Goal: Task Accomplishment & Management: Complete application form

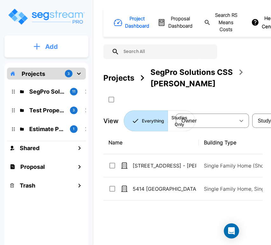
click at [57, 55] on button "Add" at bounding box center [46, 46] width 84 height 18
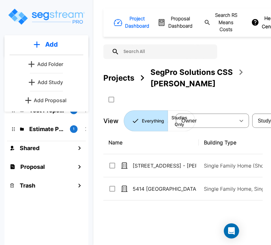
click at [53, 82] on p "Add Study" at bounding box center [49, 82] width 25 height 8
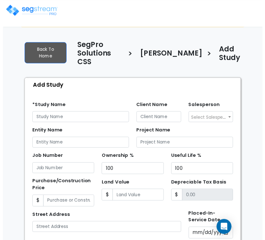
scroll to position [35, 0]
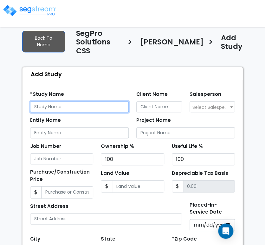
click at [115, 103] on input "text" at bounding box center [79, 106] width 99 height 11
paste input "[STREET_ADDRESS]"
click at [96, 101] on input "9222 Rustlers Creek Dr -" at bounding box center [79, 106] width 99 height 11
drag, startPoint x: 89, startPoint y: 100, endPoint x: 124, endPoint y: 98, distance: 35.3
click at [124, 101] on input "9222 Rustlers Creek Dr - Anotnio Salcedo" at bounding box center [79, 106] width 99 height 11
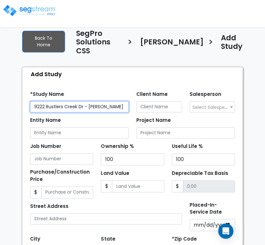
type input "9222 Rustlers Creek Dr - Anotnio Salcedo"
click at [102, 138] on div "Job Number Ownership % 100 Useful Life % 100" at bounding box center [132, 151] width 213 height 27
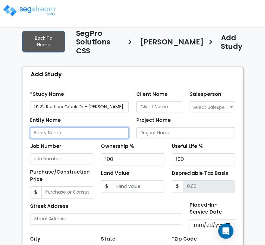
click at [102, 127] on input "Entity Name" at bounding box center [79, 132] width 99 height 11
paste input "Anotnio Salcedo"
type input "Anotnio Salcedo (Personal)"
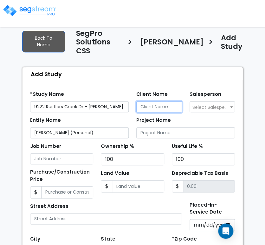
click at [159, 101] on input "Client Name" at bounding box center [160, 106] width 46 height 11
paste input "Anotnio Salcedo"
type input "Anotnio Salcedo"
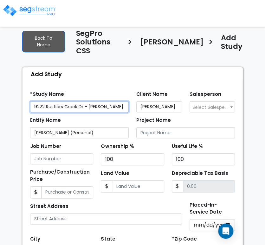
drag, startPoint x: 84, startPoint y: 100, endPoint x: -26, endPoint y: 125, distance: 113.3
click at [0, 125] on html "Notification x View All Mark Santiago SegPro Solutions Notification" at bounding box center [132, 175] width 265 height 421
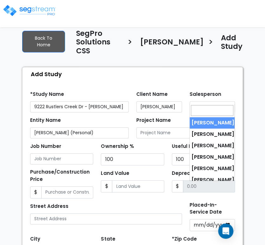
click at [196, 104] on span "Select Salesperson" at bounding box center [214, 107] width 42 height 6
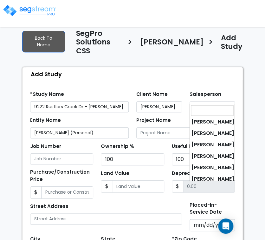
select select "173"
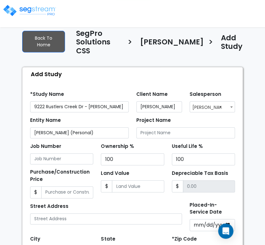
scroll to position [70, 0]
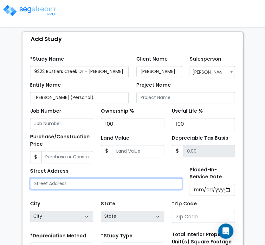
paste input "9222 Rustlers Creek Dr"
type input "9222 Rustlers Creek Dr"
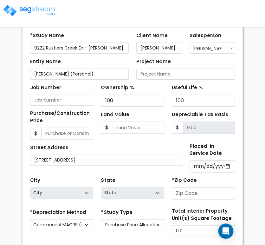
scroll to position [106, 0]
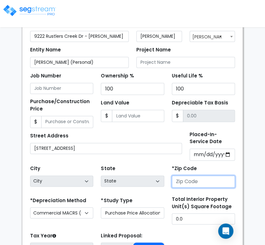
click at [189, 176] on input "number" at bounding box center [203, 182] width 63 height 12
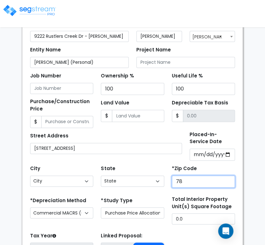
type input "782"
select select "TX"
type input "78230"
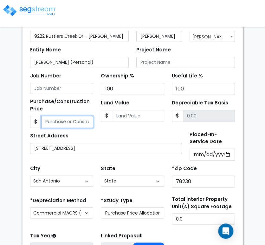
click at [43, 116] on input "Purchase/Construction Price" at bounding box center [67, 122] width 52 height 12
type input "3"
type input "3.00"
type input "30"
type input "30.00"
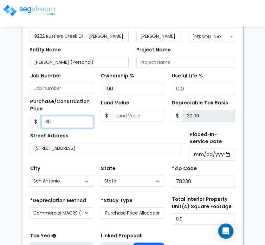
type input "3"
type input "3.00"
type input "37"
type input "37.00"
type input "370"
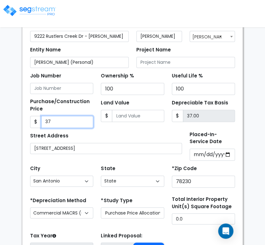
type input "370.00"
type input "3700"
type input "3,700.00"
type input "3,7000"
type input "37,000.00"
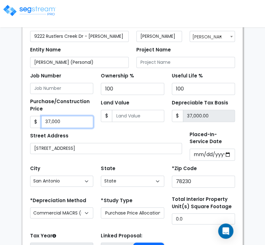
type input "37,0000"
type input "370,000.00"
type input "370,000"
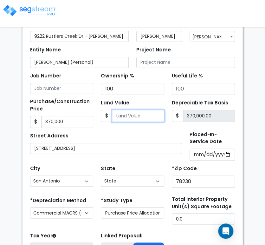
click at [116, 110] on input "Land Value" at bounding box center [138, 116] width 52 height 12
type input "5"
type input "369,995.00"
type input "58"
type input "369,942.00"
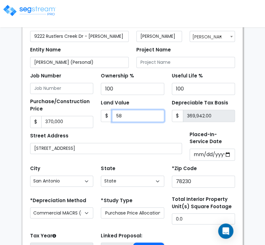
type input "583"
type input "369,417.00"
type input "5834"
type input "364,166.00"
type input "58,341"
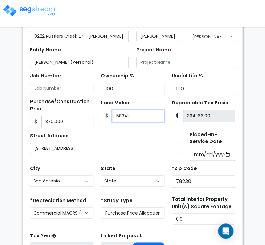
type input "311,659.00"
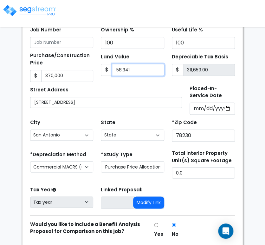
scroll to position [166, 0]
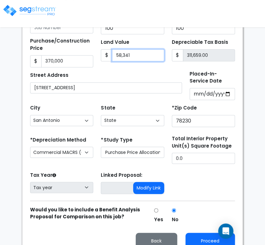
type input "58,341"
click at [194, 88] on input "Placed-In-Service Date" at bounding box center [213, 94] width 46 height 12
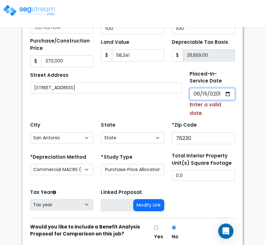
type input "2019-06-15"
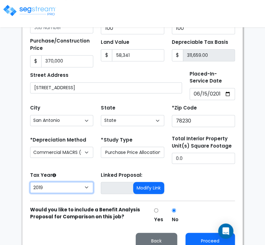
click at [56, 182] on select "2026 2025 2024 2023 2022 2021 2020 2019" at bounding box center [61, 187] width 63 height 11
select select "2024"
click at [30, 182] on select "2026 2025 2024 2023 2022 2021 2020 2019" at bounding box center [61, 187] width 63 height 11
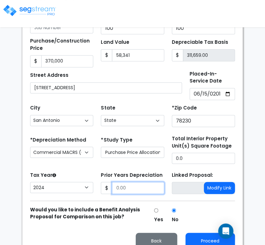
click at [139, 182] on input "Prior Years Depreciation" at bounding box center [138, 188] width 52 height 12
type input "39,956"
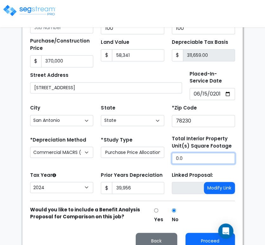
click at [188, 153] on input "0.0" at bounding box center [203, 158] width 63 height 11
type input "3,390"
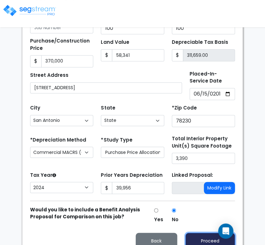
click at [195, 233] on button "Proceed" at bounding box center [211, 241] width 50 height 16
type input "370000"
type input "58341"
type input "39956"
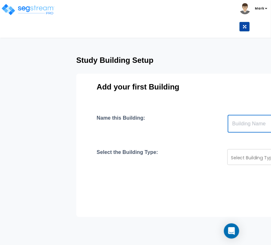
paste input "text"
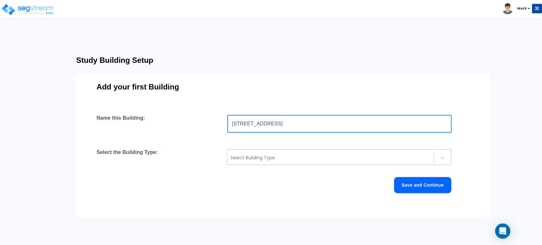
type input "9222 Rustlers Creek Dr"
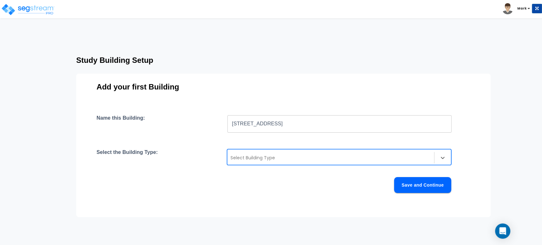
click at [270, 163] on div "Select Building Type" at bounding box center [339, 157] width 224 height 16
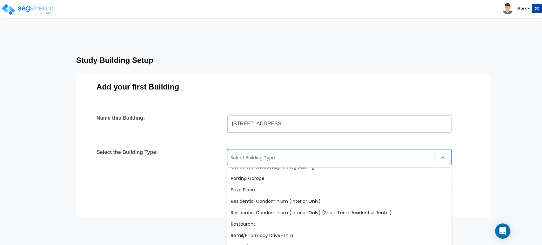
scroll to position [547, 0]
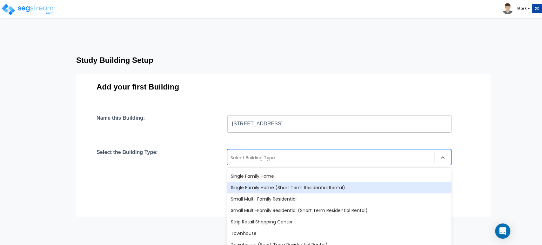
click at [270, 191] on div "Single Family Home (Short Term Residential Rental)" at bounding box center [339, 187] width 224 height 11
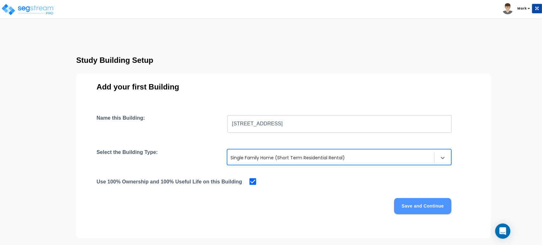
click at [270, 209] on button "Save and Continue" at bounding box center [422, 206] width 57 height 16
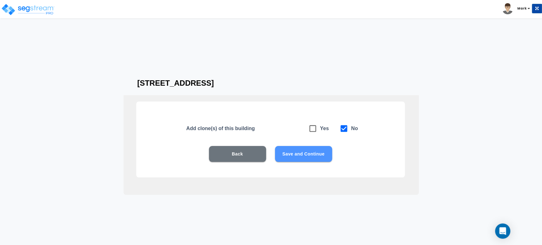
click at [270, 157] on button "Save and Continue" at bounding box center [303, 154] width 57 height 16
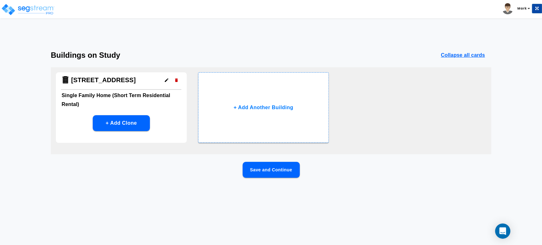
click at [270, 171] on button "Save and Continue" at bounding box center [271, 170] width 57 height 16
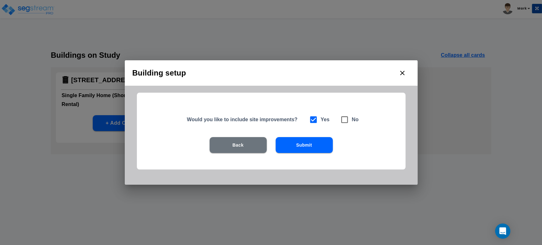
click at [270, 145] on button "Submit" at bounding box center [304, 145] width 57 height 16
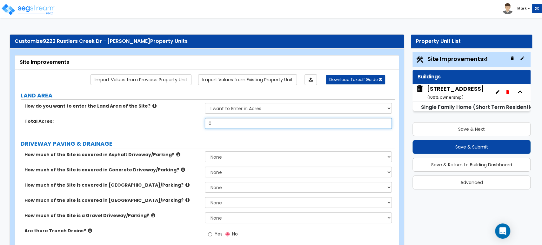
click at [223, 120] on input "0" at bounding box center [298, 123] width 187 height 11
click at [223, 121] on input "0" at bounding box center [298, 123] width 187 height 11
type input ".18"
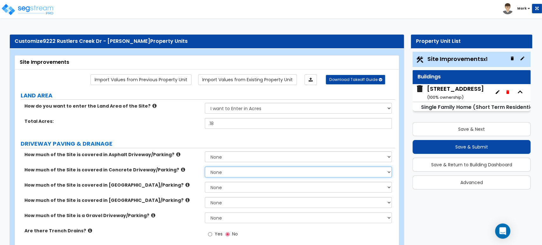
click at [216, 169] on select "None I want to Enter an Approximate Percentage I want to Enter the Square Foota…" at bounding box center [298, 172] width 187 height 11
select select "2"
click at [205, 167] on select "None I want to Enter an Approximate Percentage I want to Enter the Square Foota…" at bounding box center [298, 172] width 187 height 11
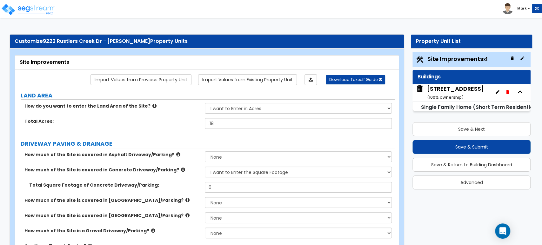
click at [214, 192] on div "Total Square Footage of Concrete Driveway/Parking: 0" at bounding box center [205, 189] width 380 height 15
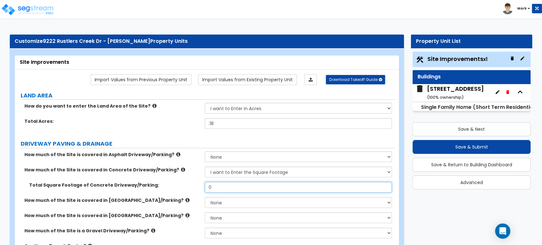
click at [216, 186] on input "0" at bounding box center [298, 187] width 187 height 11
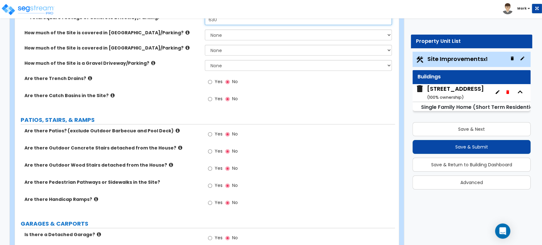
scroll to position [176, 0]
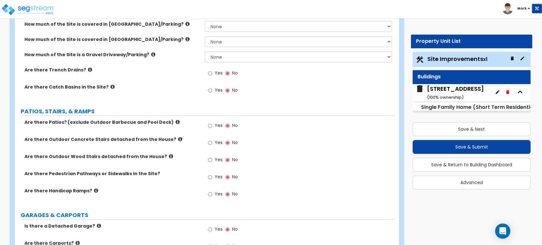
type input "630"
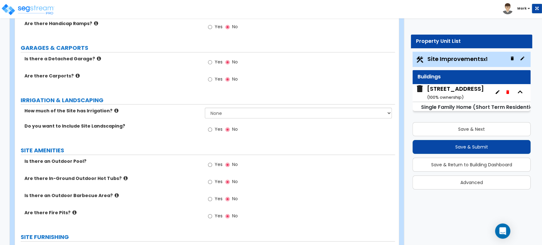
scroll to position [353, 0]
